Goal: Go to known website: Access a specific website the user already knows

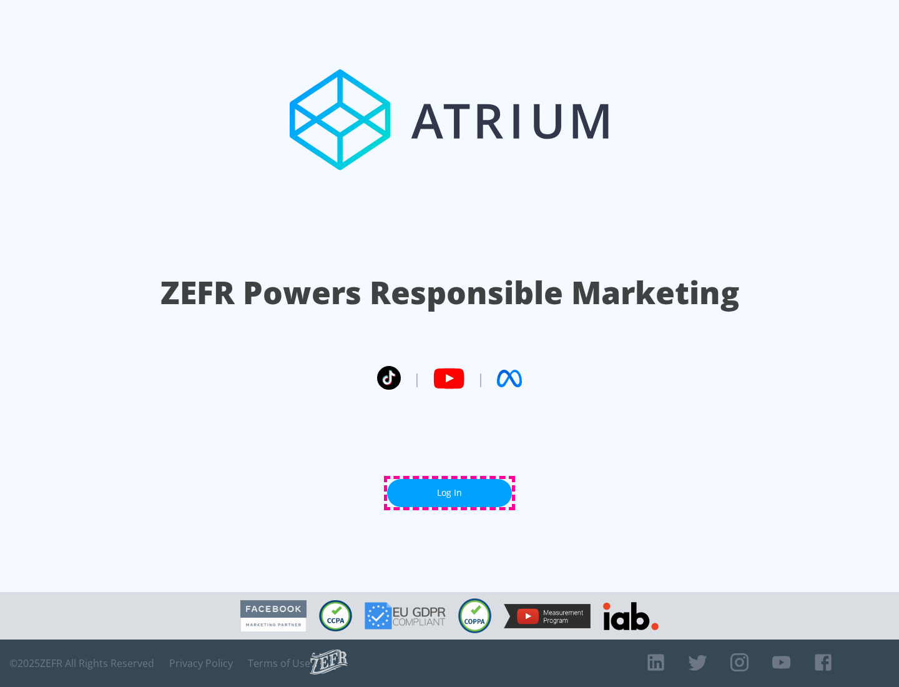
click at [449, 492] on link "Log In" at bounding box center [449, 493] width 125 height 28
